Goal: Information Seeking & Learning: Check status

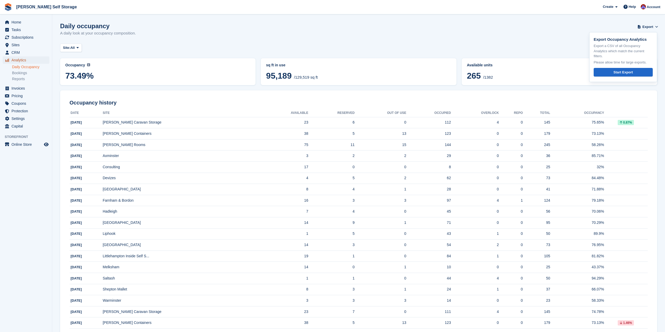
click at [26, 61] on span "Analytics" at bounding box center [26, 59] width 31 height 7
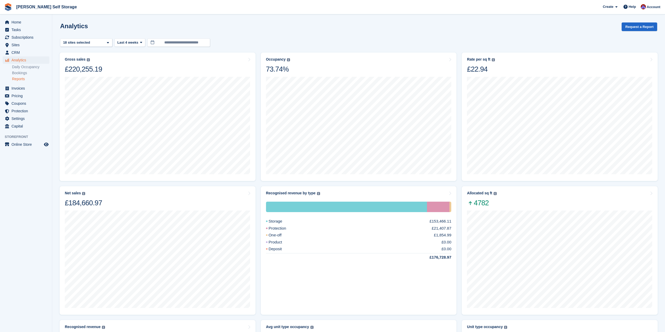
click at [24, 78] on link "Reports" at bounding box center [30, 79] width 37 height 5
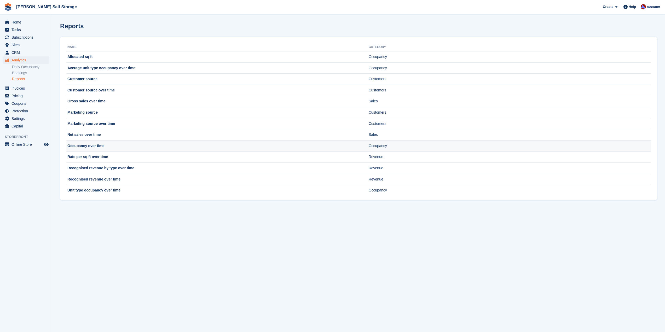
click at [121, 146] on td "Occupancy over time" at bounding box center [217, 145] width 302 height 11
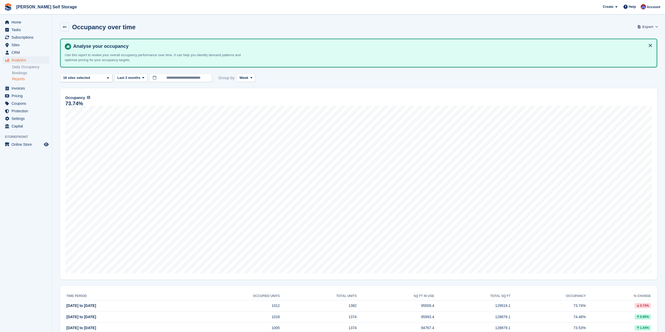
click at [653, 28] on span "Export" at bounding box center [648, 26] width 11 height 5
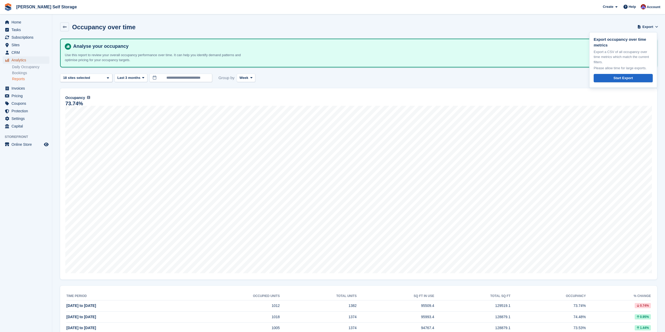
click at [19, 60] on span "Analytics" at bounding box center [26, 59] width 31 height 7
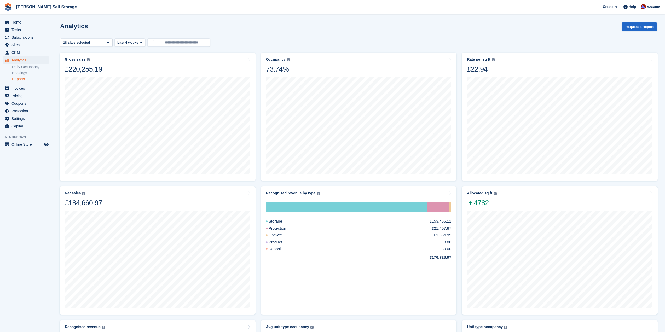
click at [20, 80] on link "Reports" at bounding box center [30, 79] width 37 height 5
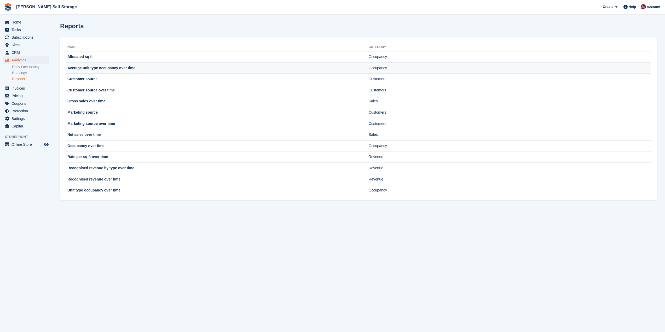
click at [123, 71] on td "Average unit type occupancy over time" at bounding box center [217, 67] width 302 height 11
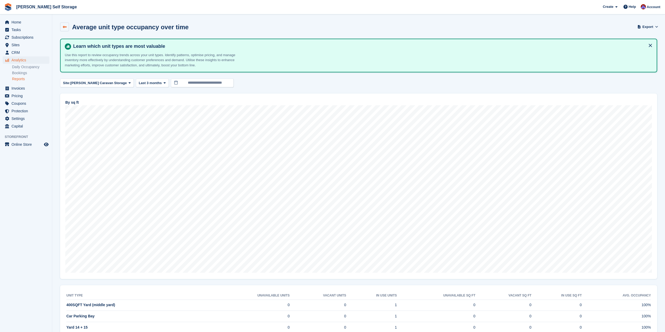
click at [63, 26] on icon at bounding box center [65, 27] width 4 height 4
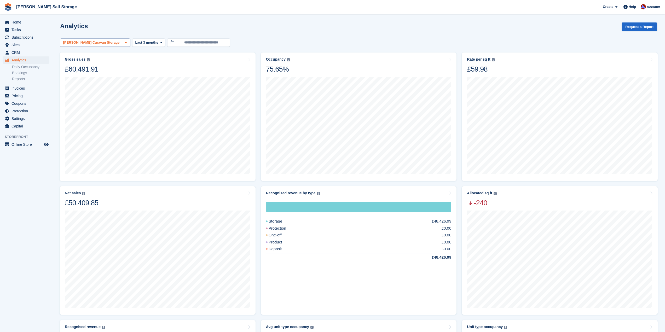
click at [125, 44] on icon at bounding box center [126, 42] width 2 height 3
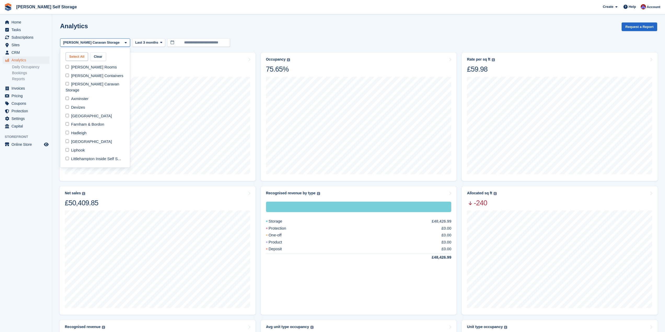
click at [83, 60] on button "Select All" at bounding box center [77, 56] width 22 height 9
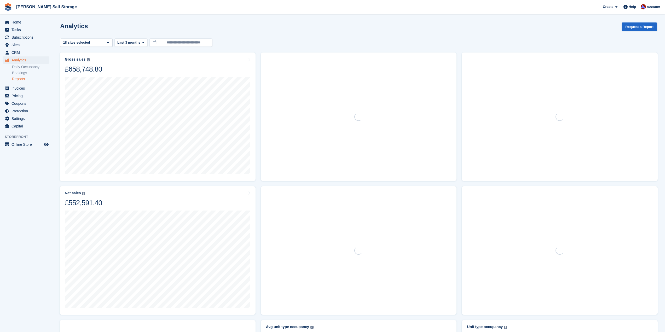
click at [23, 79] on link "Reports" at bounding box center [30, 79] width 37 height 5
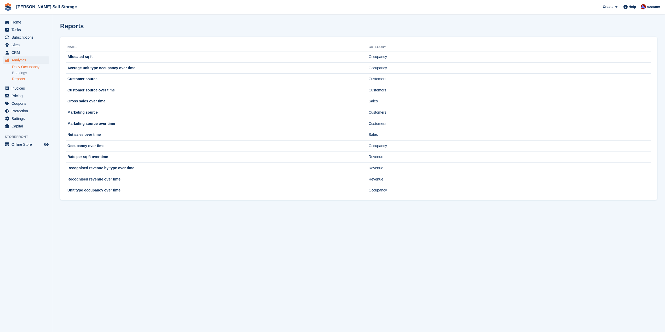
click at [22, 68] on link "Daily Occupancy" at bounding box center [30, 67] width 37 height 5
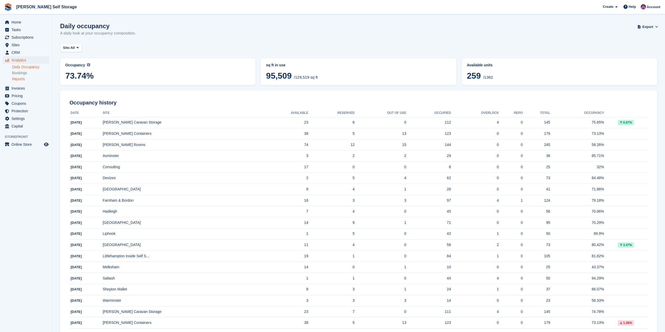
click at [16, 78] on link "Reports" at bounding box center [30, 79] width 37 height 5
